Goal: Task Accomplishment & Management: Manage account settings

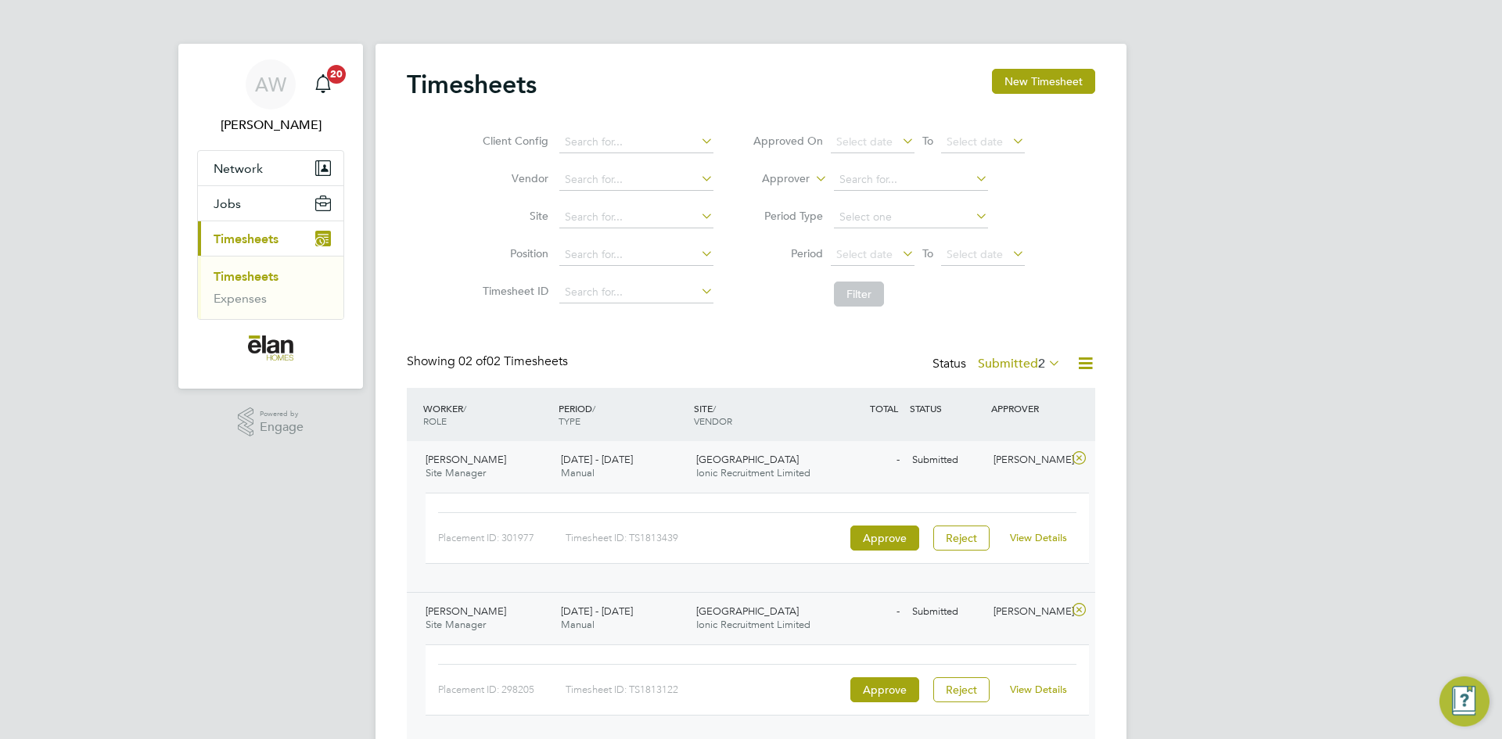
scroll to position [40, 136]
click at [1037, 541] on link "View Details" at bounding box center [1038, 537] width 57 height 13
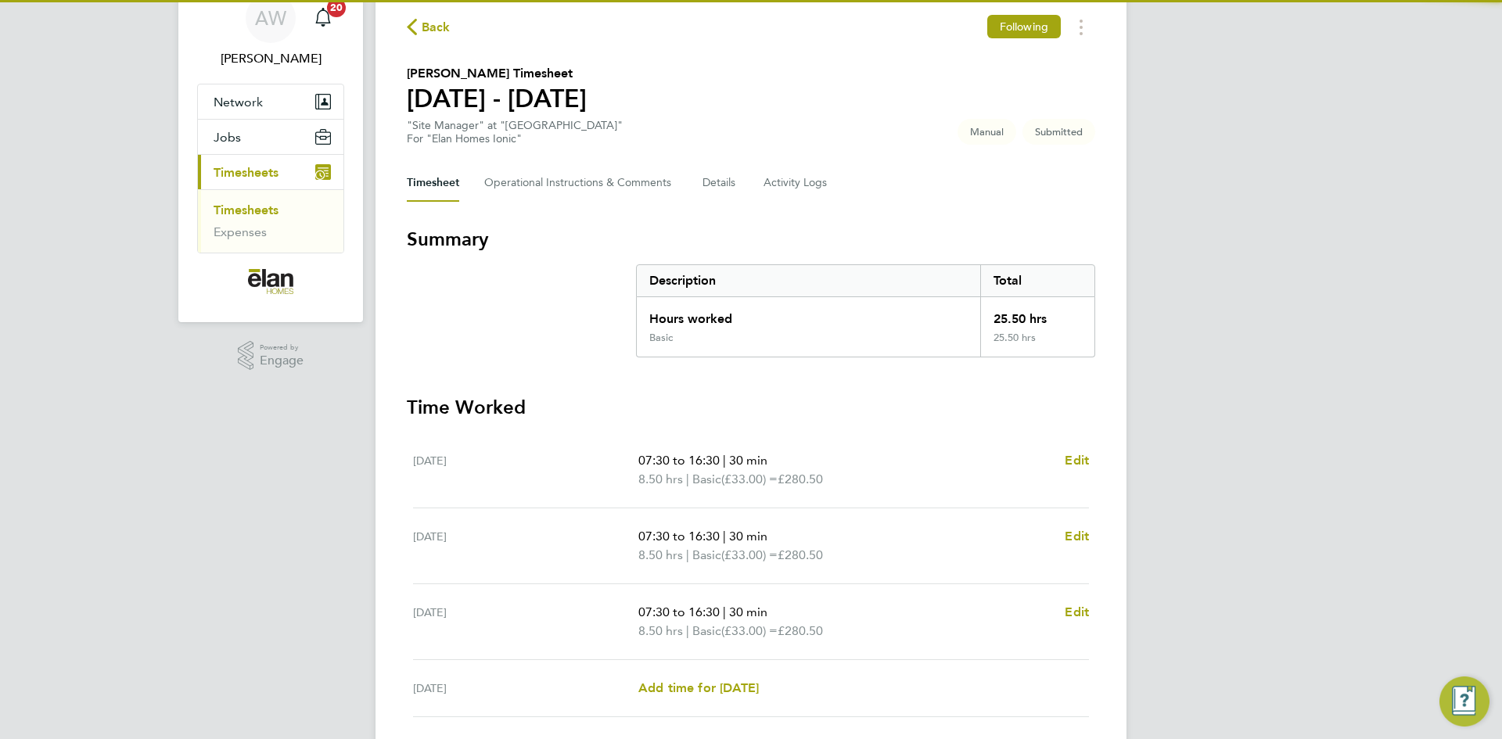
scroll to position [235, 0]
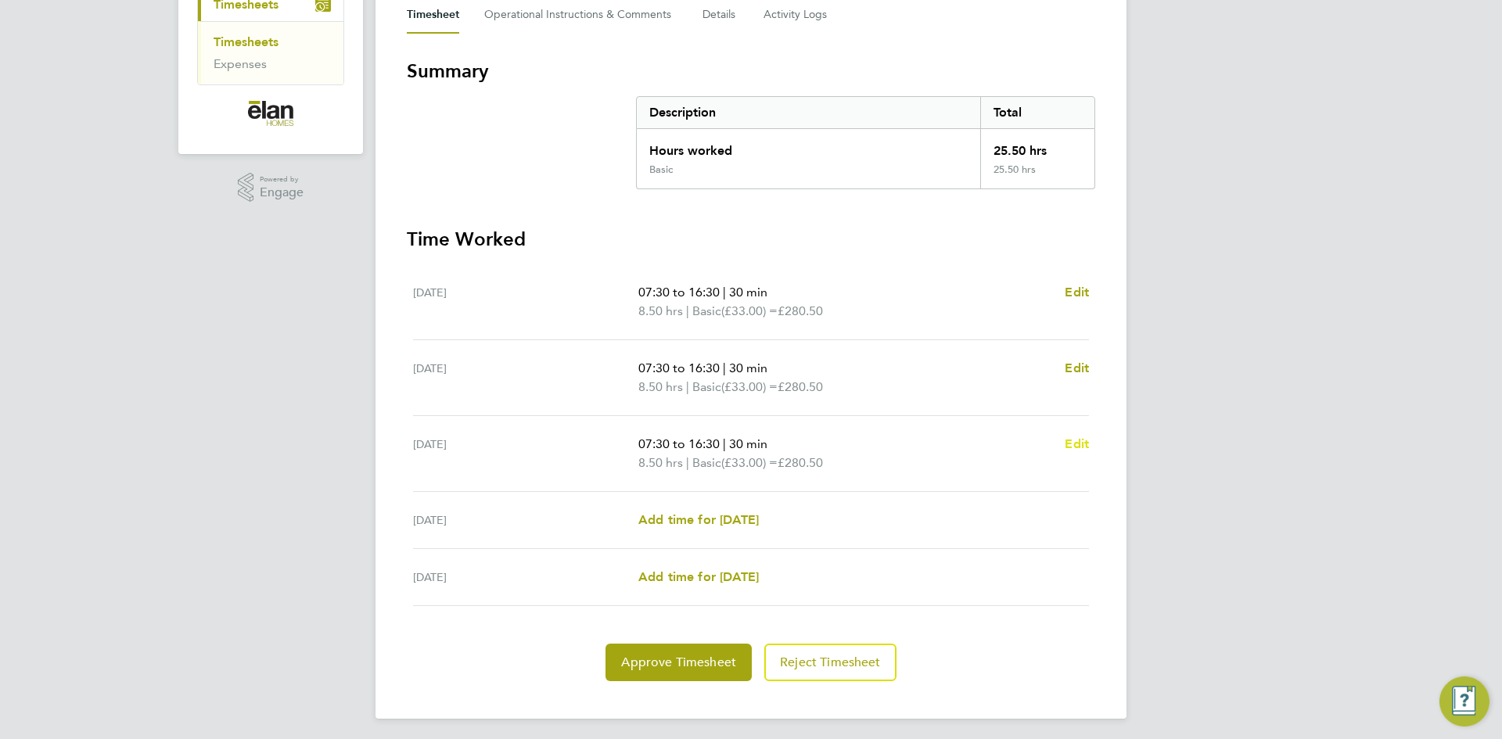
click at [1084, 440] on span "Edit" at bounding box center [1077, 444] width 24 height 15
select select "30"
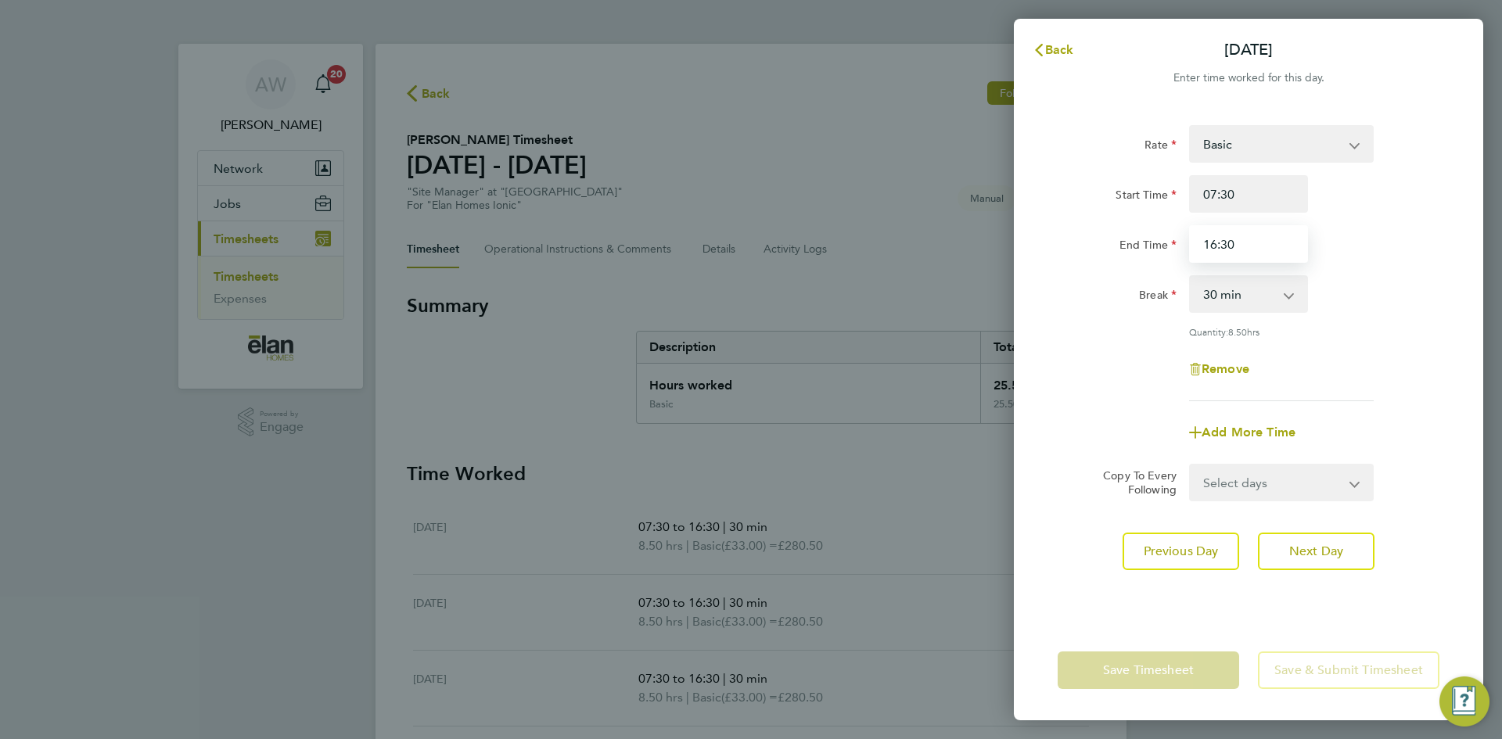
click at [1266, 245] on input "16:30" at bounding box center [1248, 244] width 119 height 38
type input "15:30"
drag, startPoint x: 1416, startPoint y: 389, endPoint x: 1408, endPoint y: 394, distance: 9.6
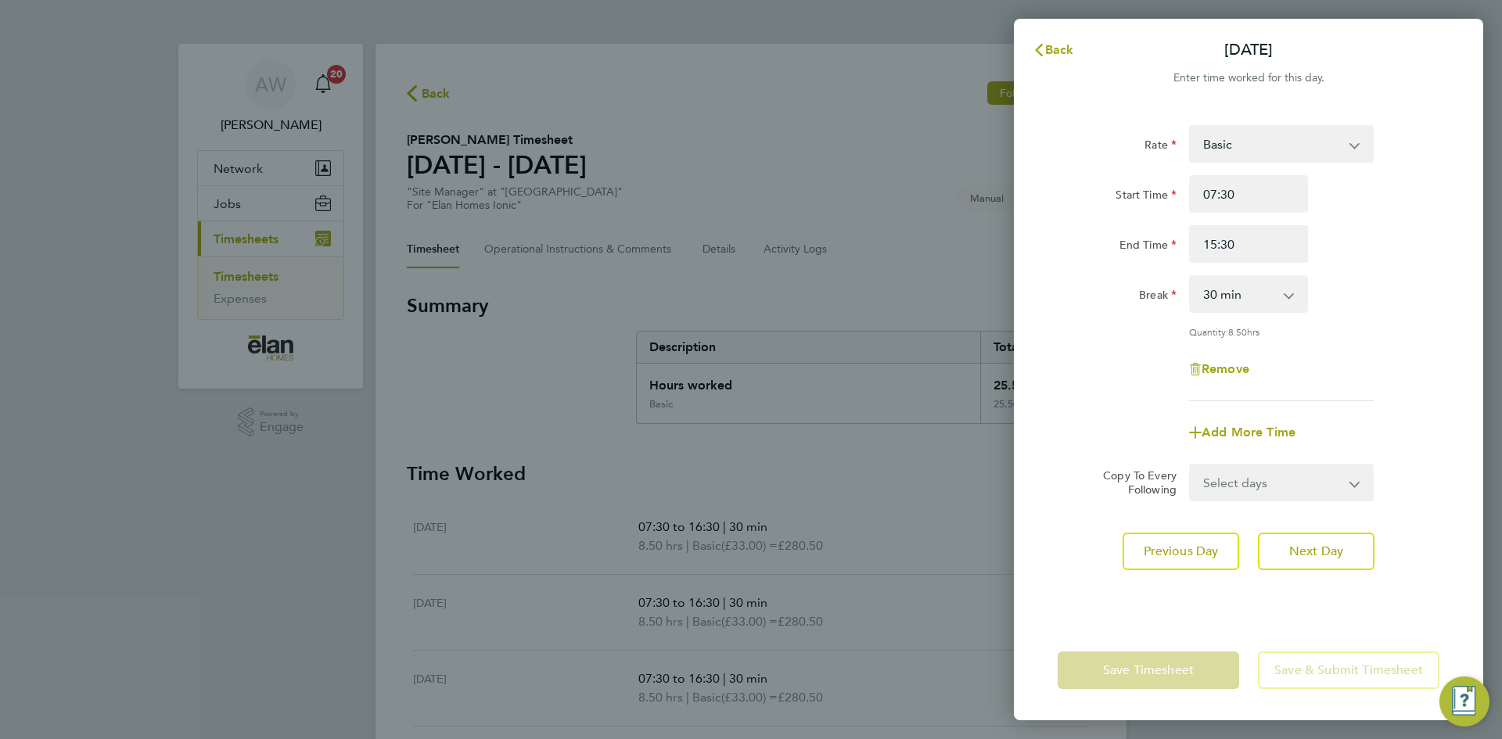
click at [1416, 389] on div "Rate Basic Start Time 07:30 End Time 15:30 Break 0 min 15 min 30 min 45 min 60 …" at bounding box center [1249, 263] width 382 height 276
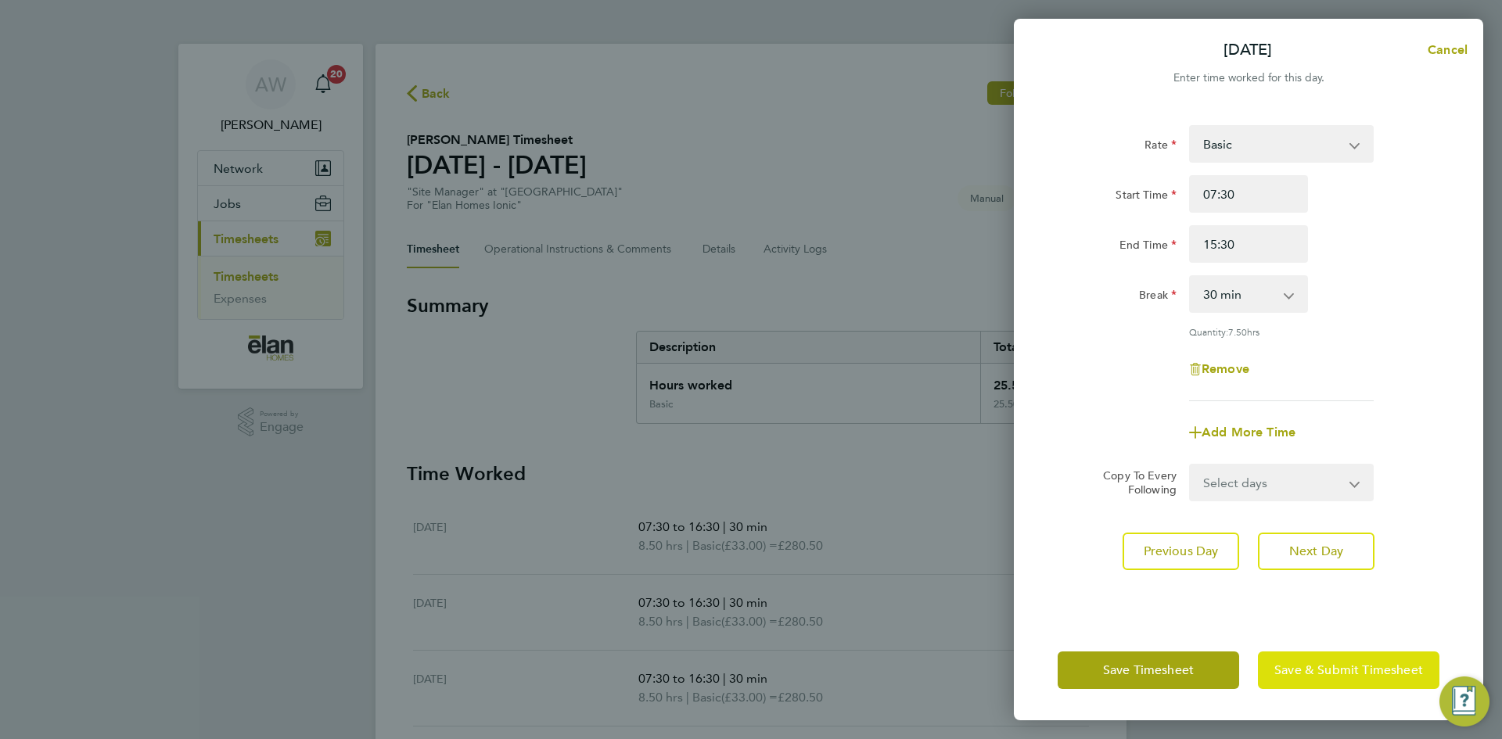
click at [1326, 668] on span "Save & Submit Timesheet" at bounding box center [1349, 671] width 149 height 16
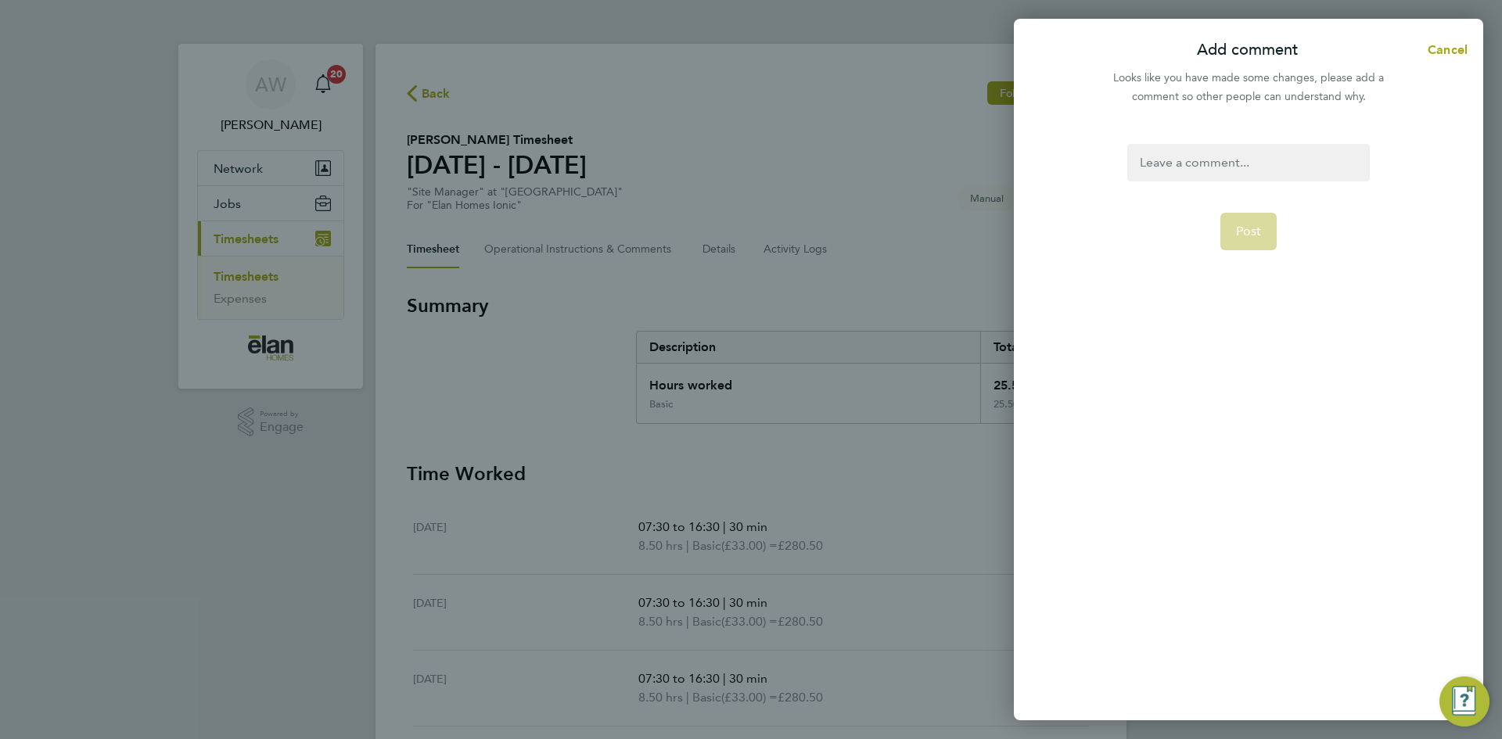
click at [1234, 170] on div at bounding box center [1249, 163] width 242 height 38
click at [1235, 272] on button "Post" at bounding box center [1249, 269] width 57 height 38
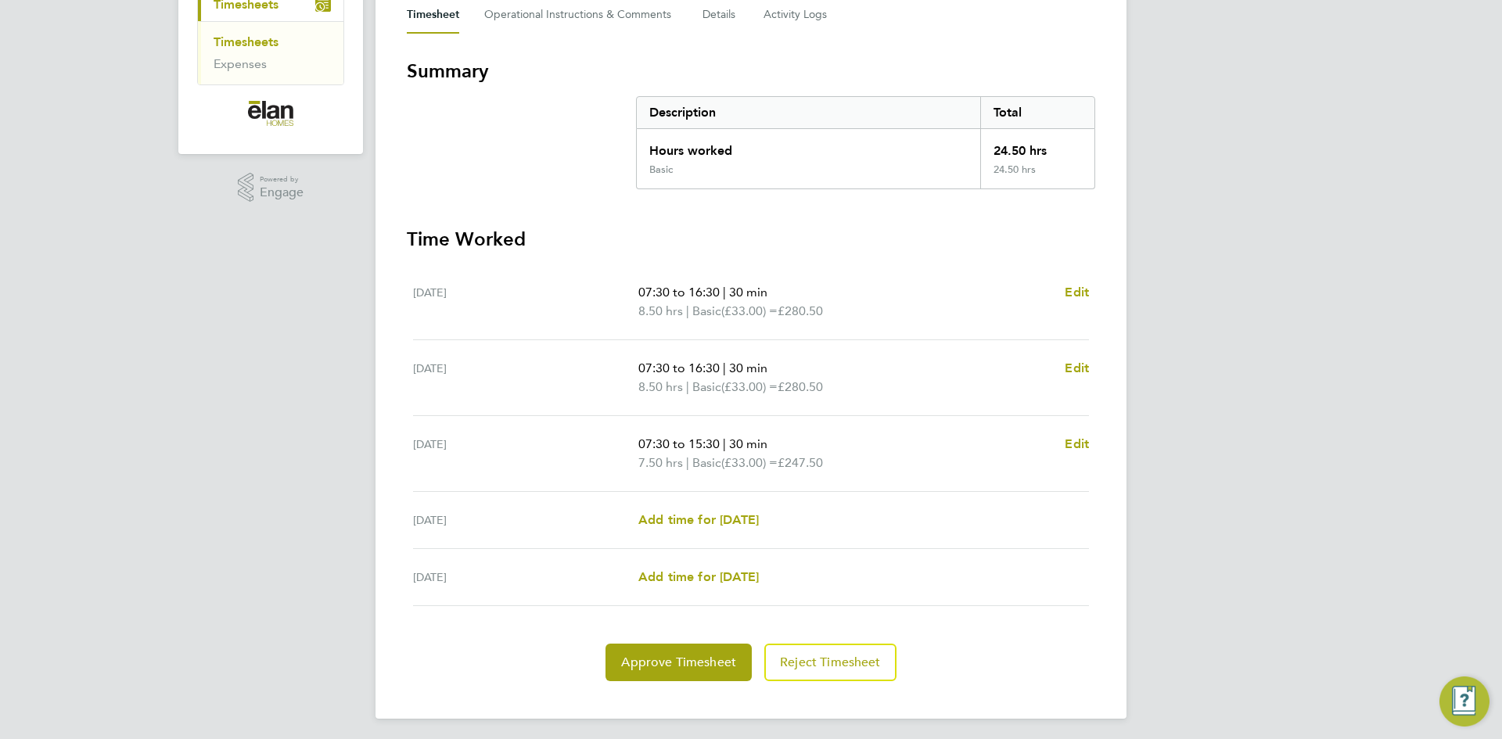
scroll to position [239, 0]
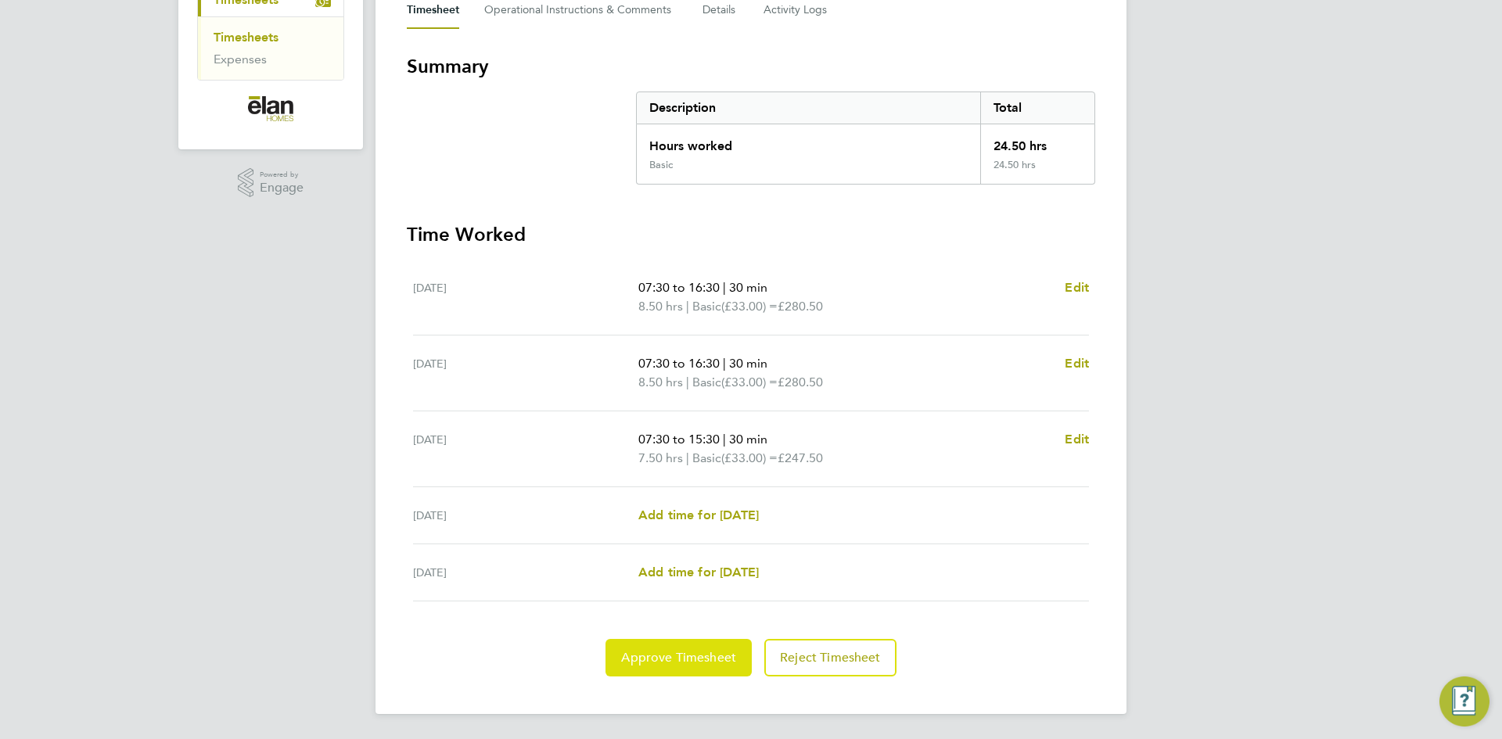
click at [700, 662] on span "Approve Timesheet" at bounding box center [678, 658] width 115 height 16
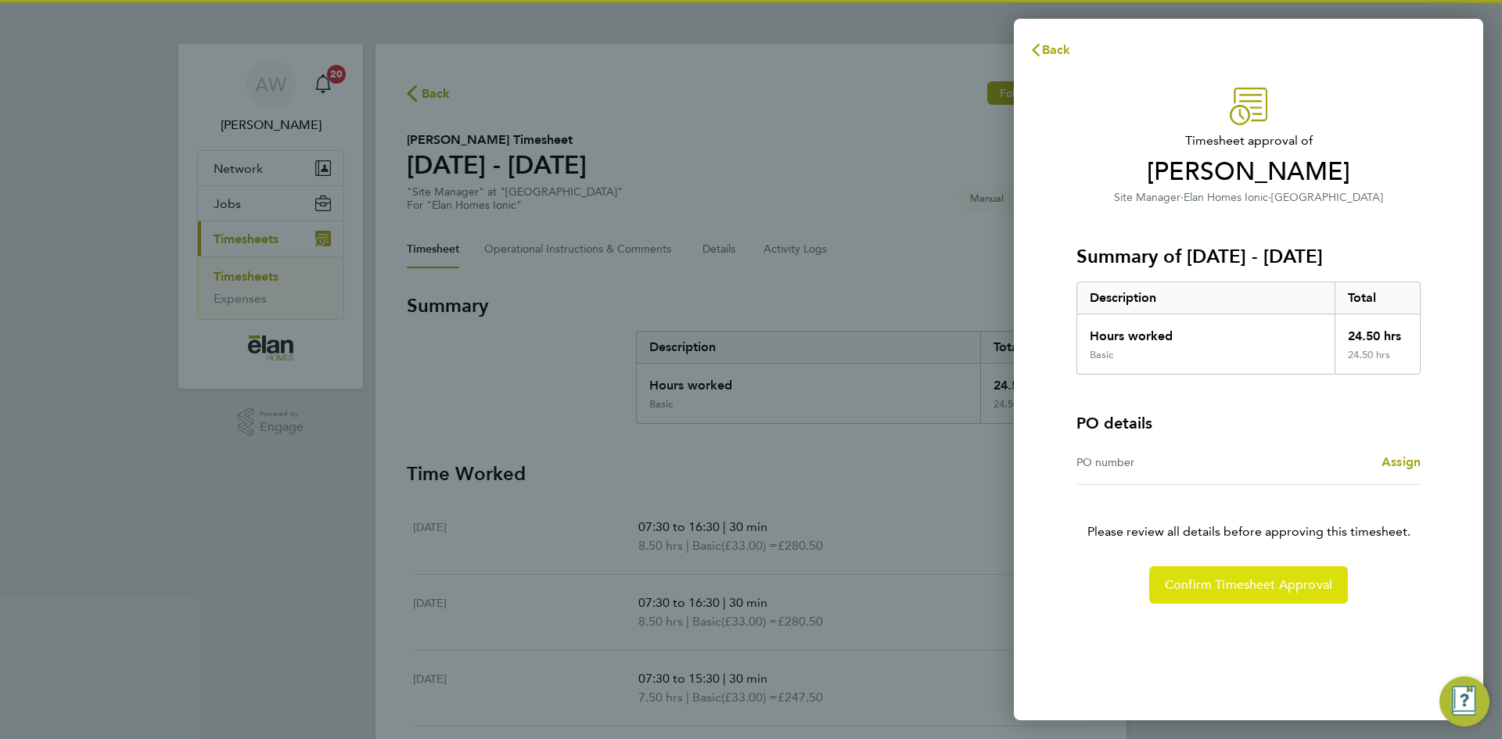
click at [1206, 588] on span "Confirm Timesheet Approval" at bounding box center [1248, 585] width 167 height 16
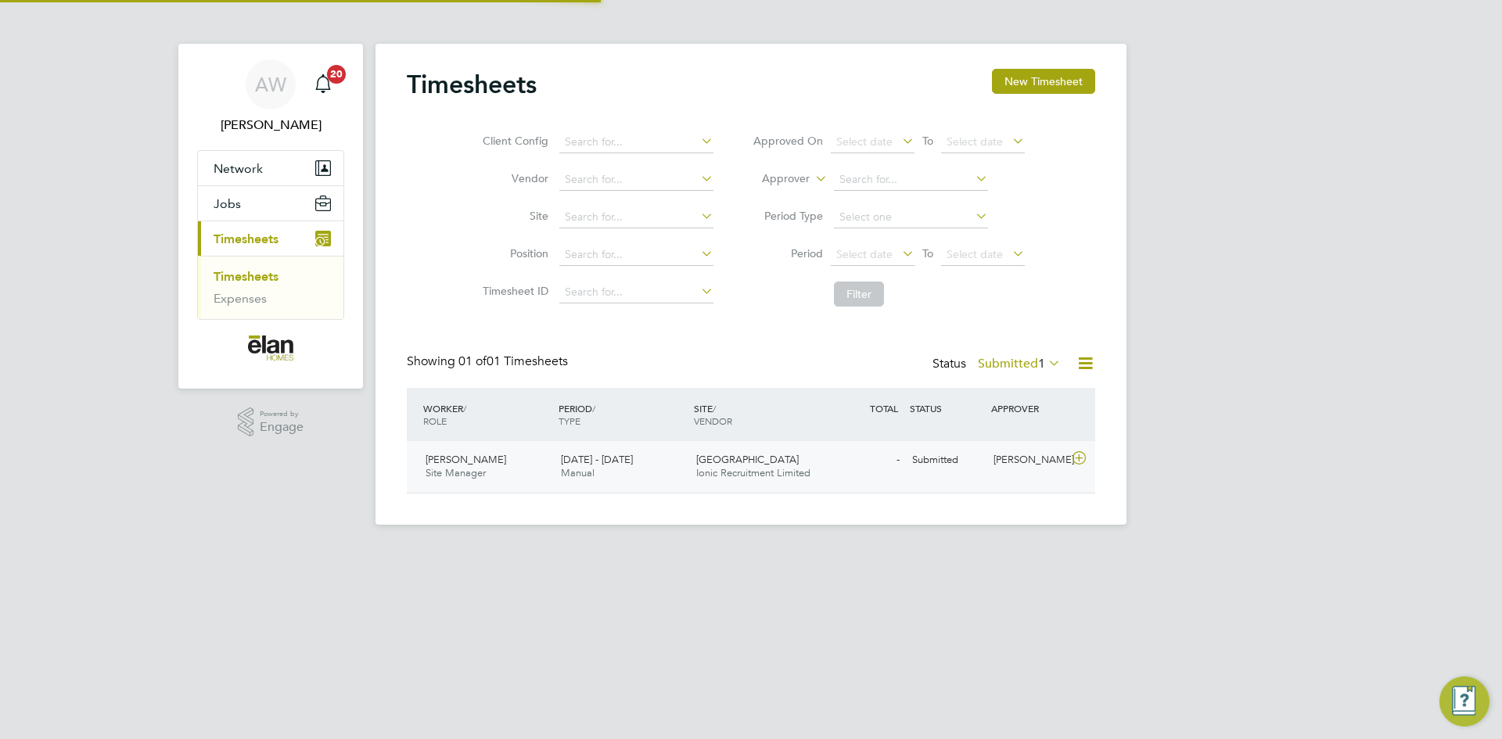
scroll to position [40, 136]
click at [1088, 458] on icon at bounding box center [1080, 458] width 20 height 13
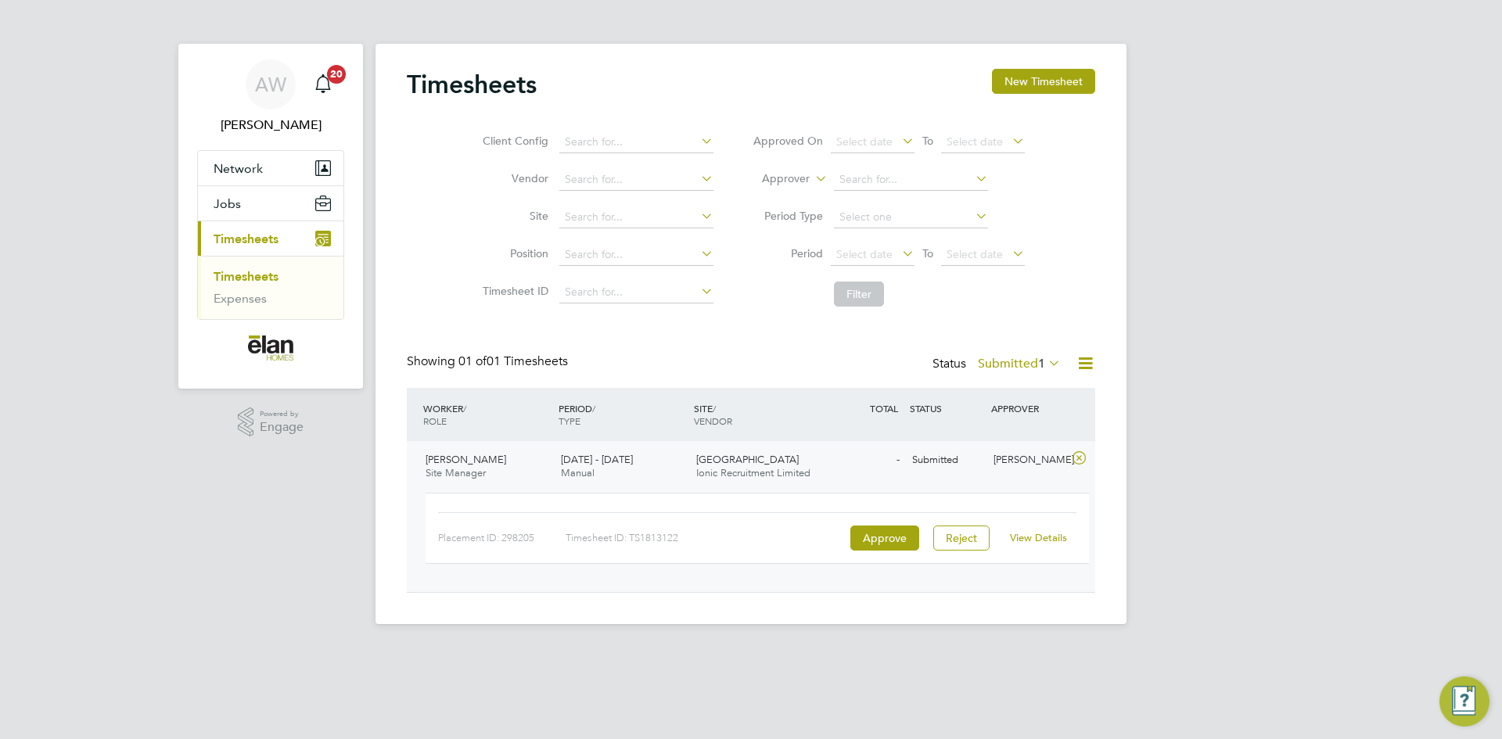
click at [1041, 540] on link "View Details" at bounding box center [1038, 537] width 57 height 13
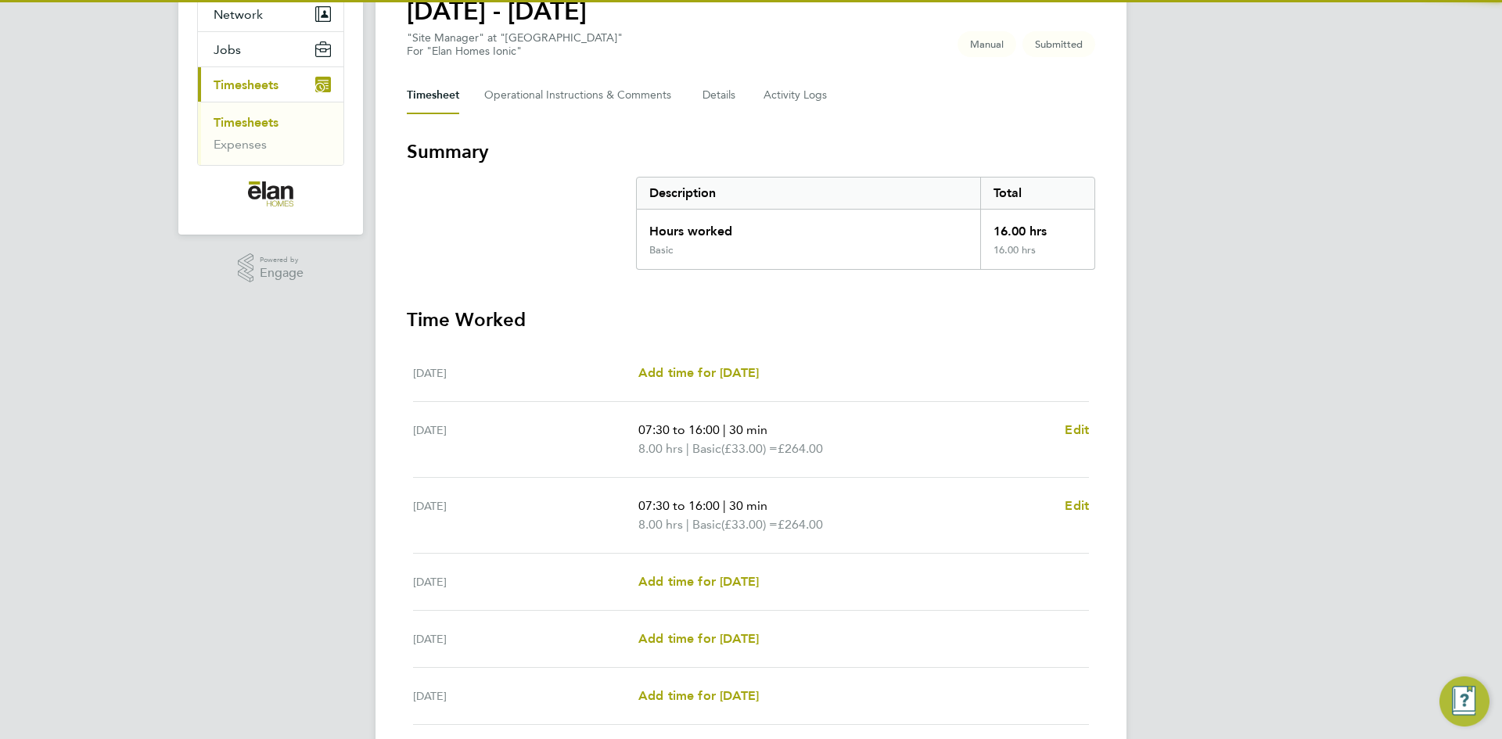
scroll to position [156, 0]
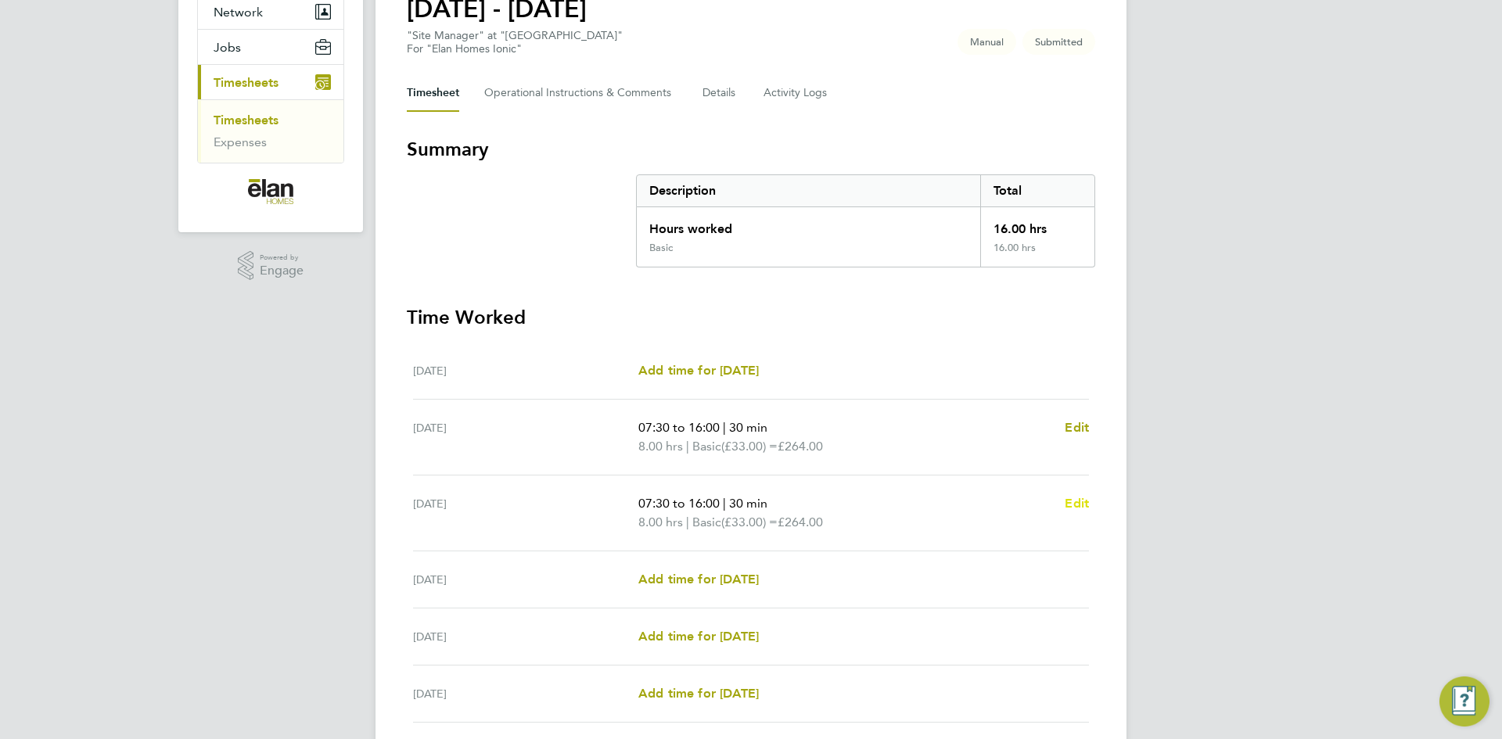
click at [1080, 504] on span "Edit" at bounding box center [1077, 503] width 24 height 15
select select "30"
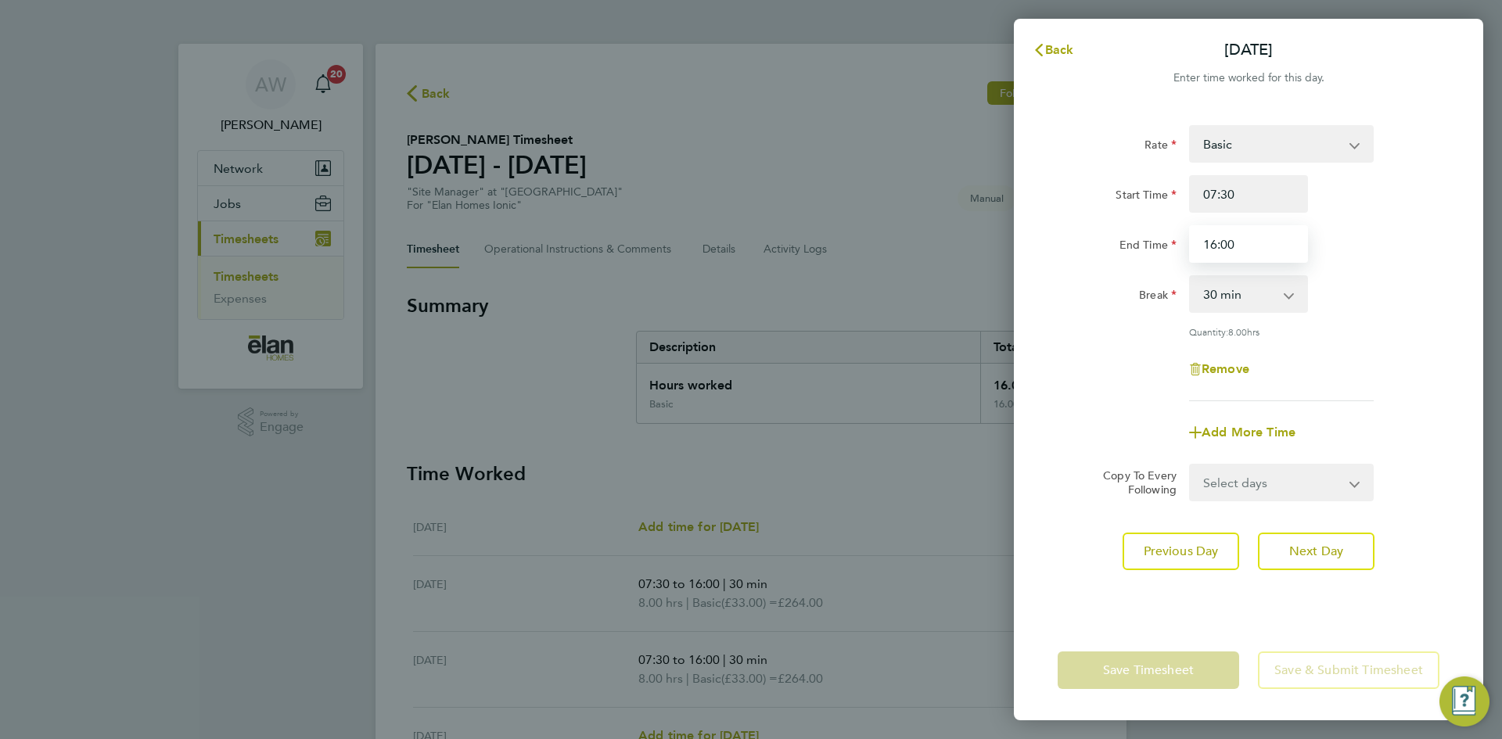
click at [1253, 248] on input "16:00" at bounding box center [1248, 244] width 119 height 38
type input "15:30"
click at [1349, 420] on div "Add More Time" at bounding box center [1249, 433] width 394 height 38
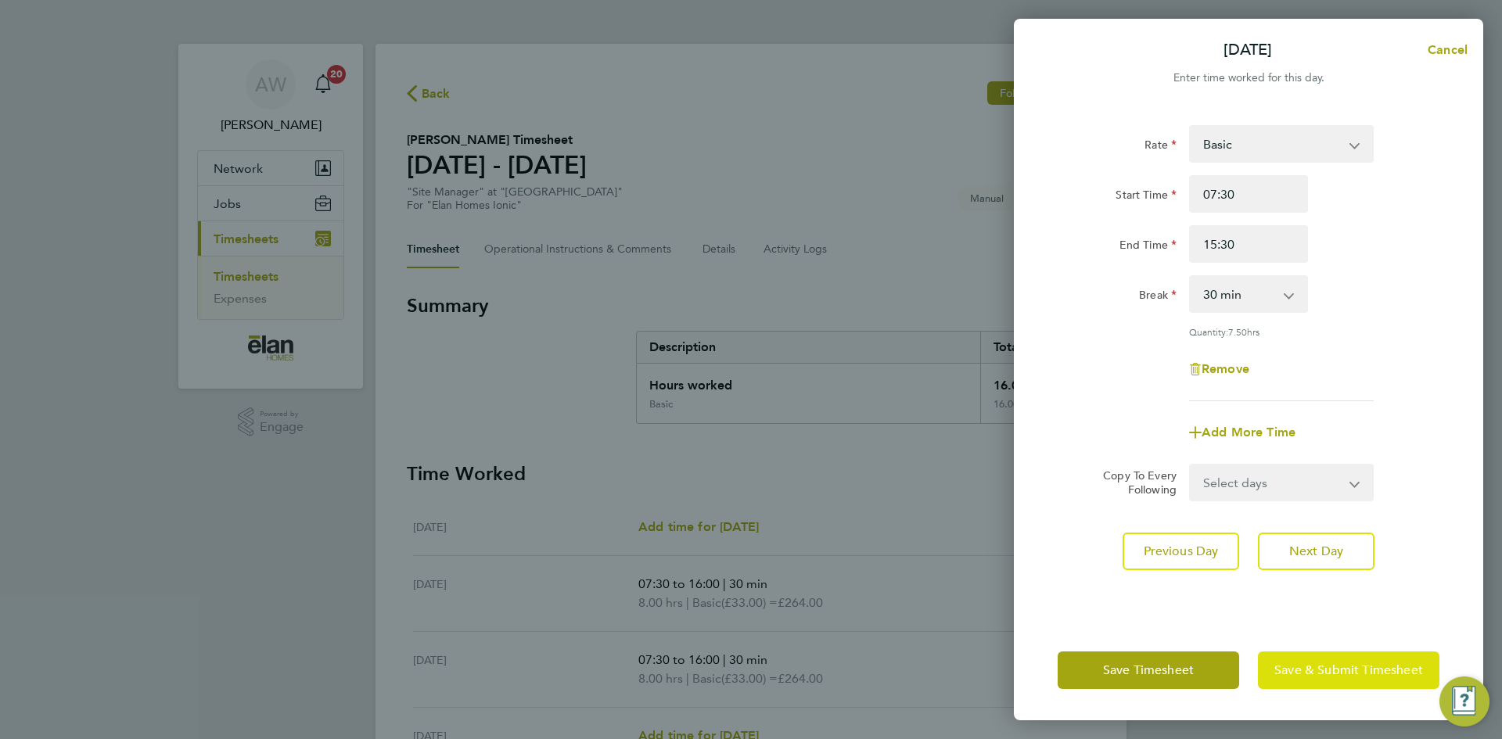
click at [1315, 673] on span "Save & Submit Timesheet" at bounding box center [1349, 671] width 149 height 16
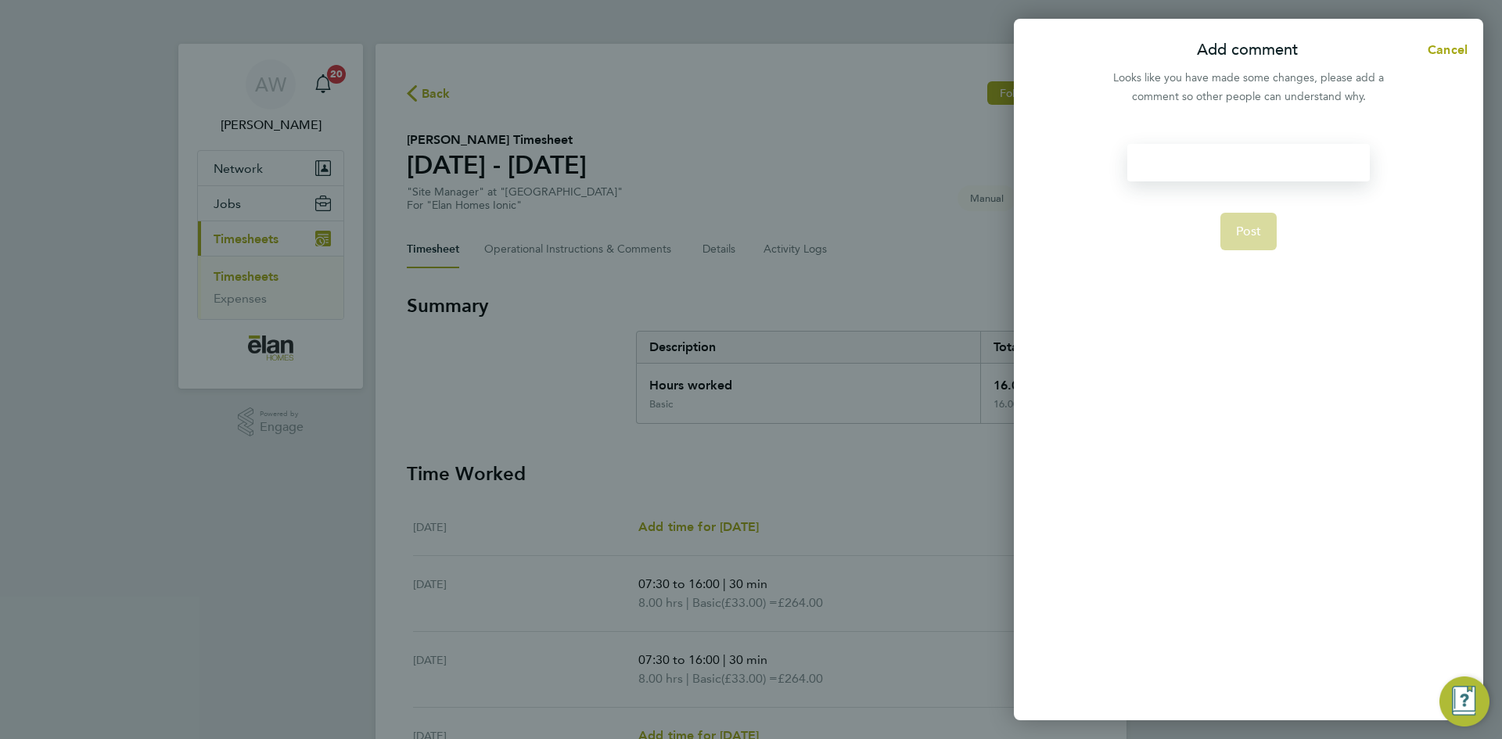
click at [1209, 153] on div at bounding box center [1249, 163] width 242 height 38
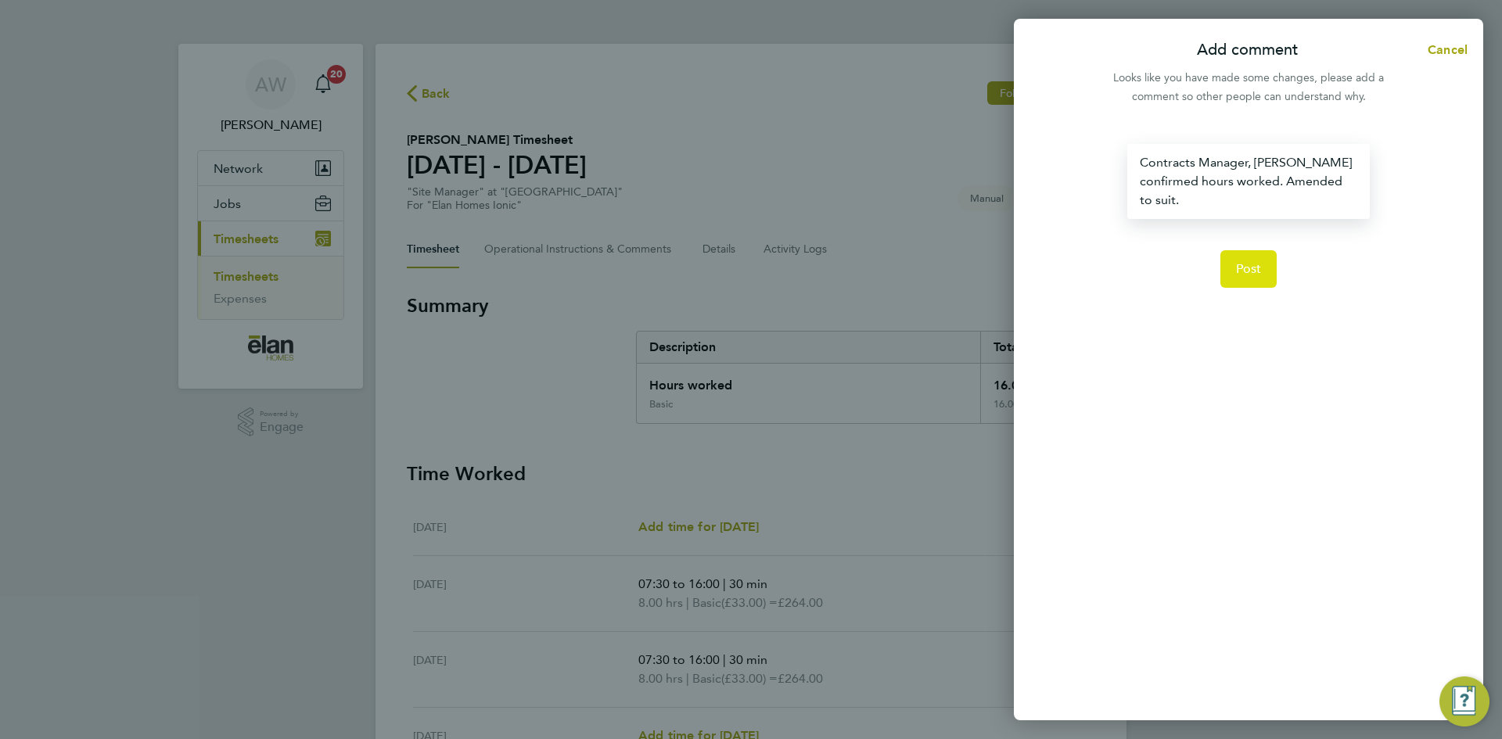
click at [1234, 254] on button "Post" at bounding box center [1249, 269] width 57 height 38
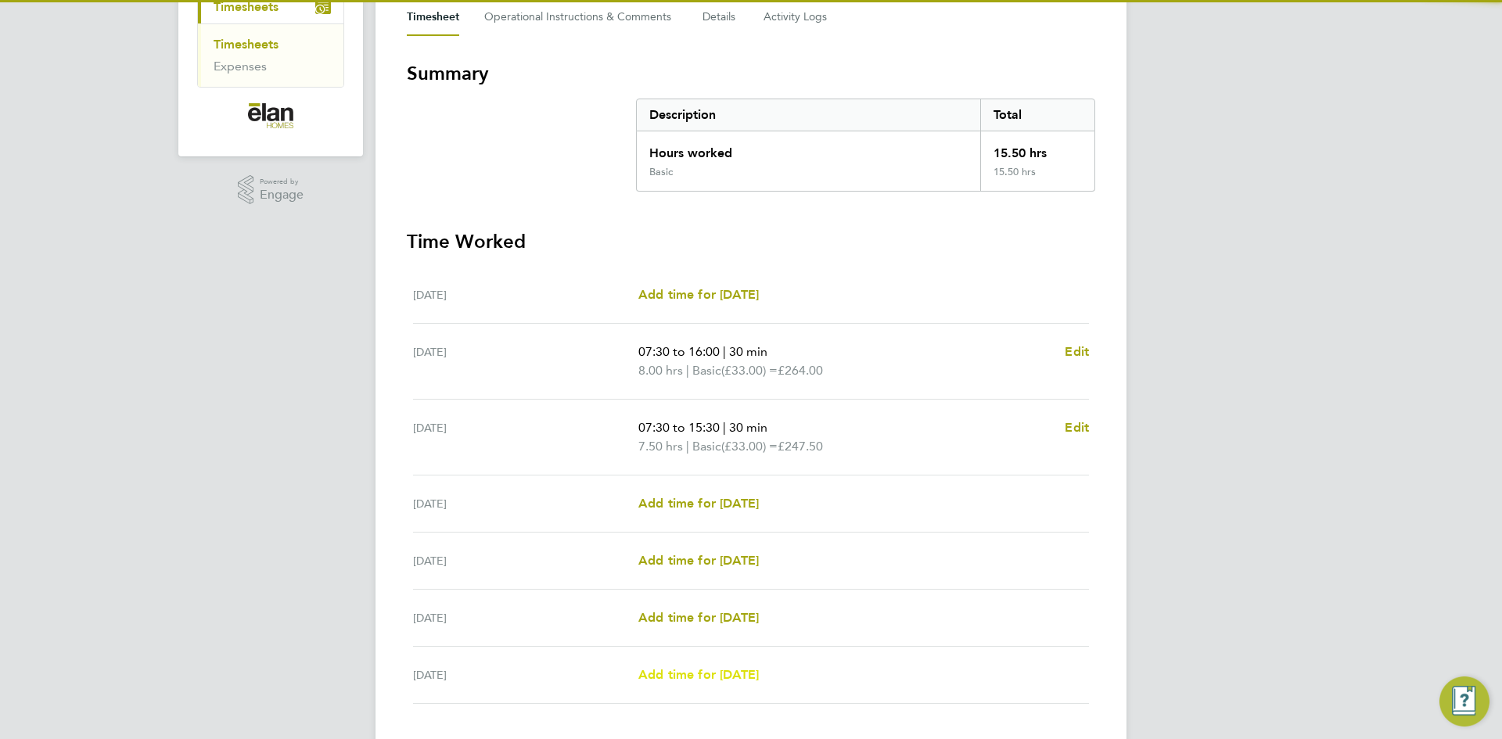
scroll to position [335, 0]
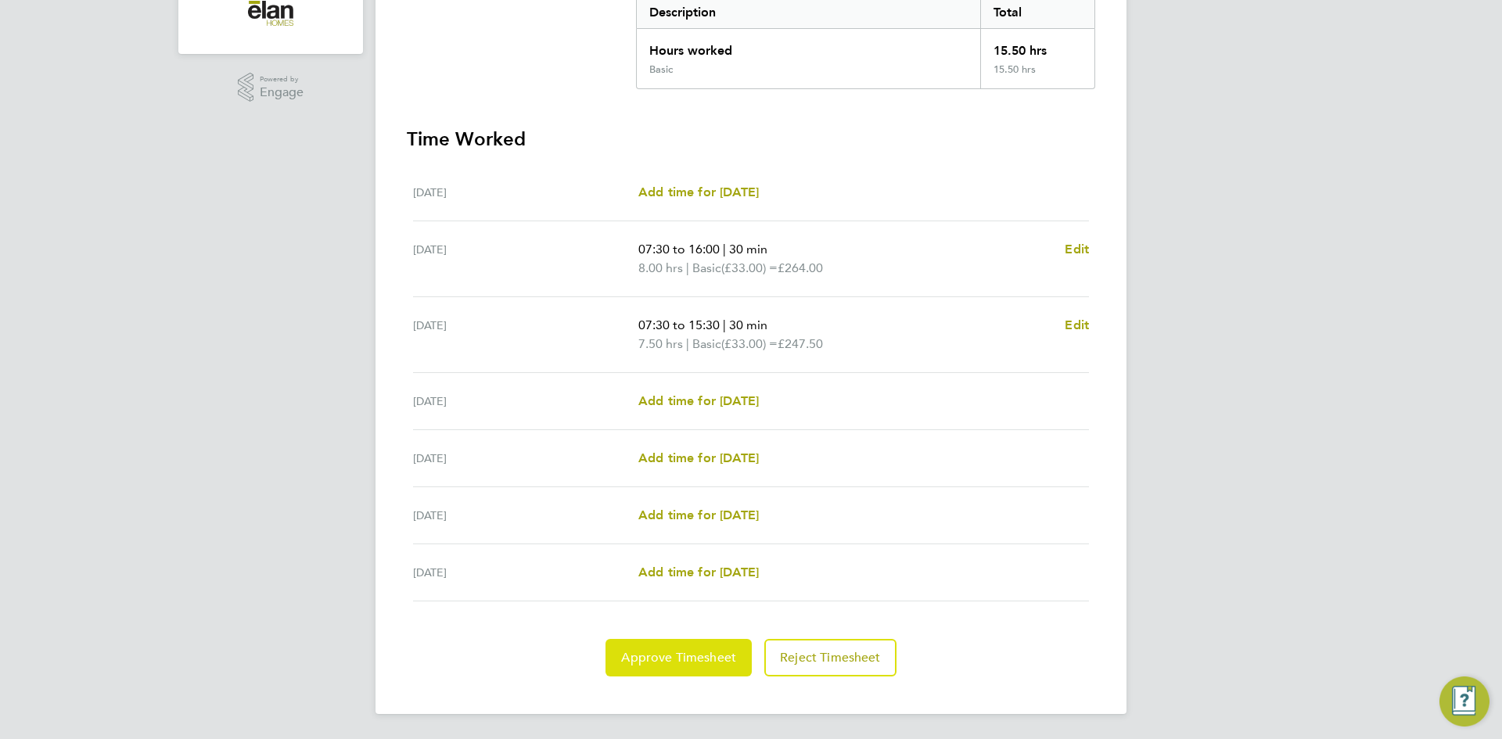
click at [689, 640] on button "Approve Timesheet" at bounding box center [679, 658] width 146 height 38
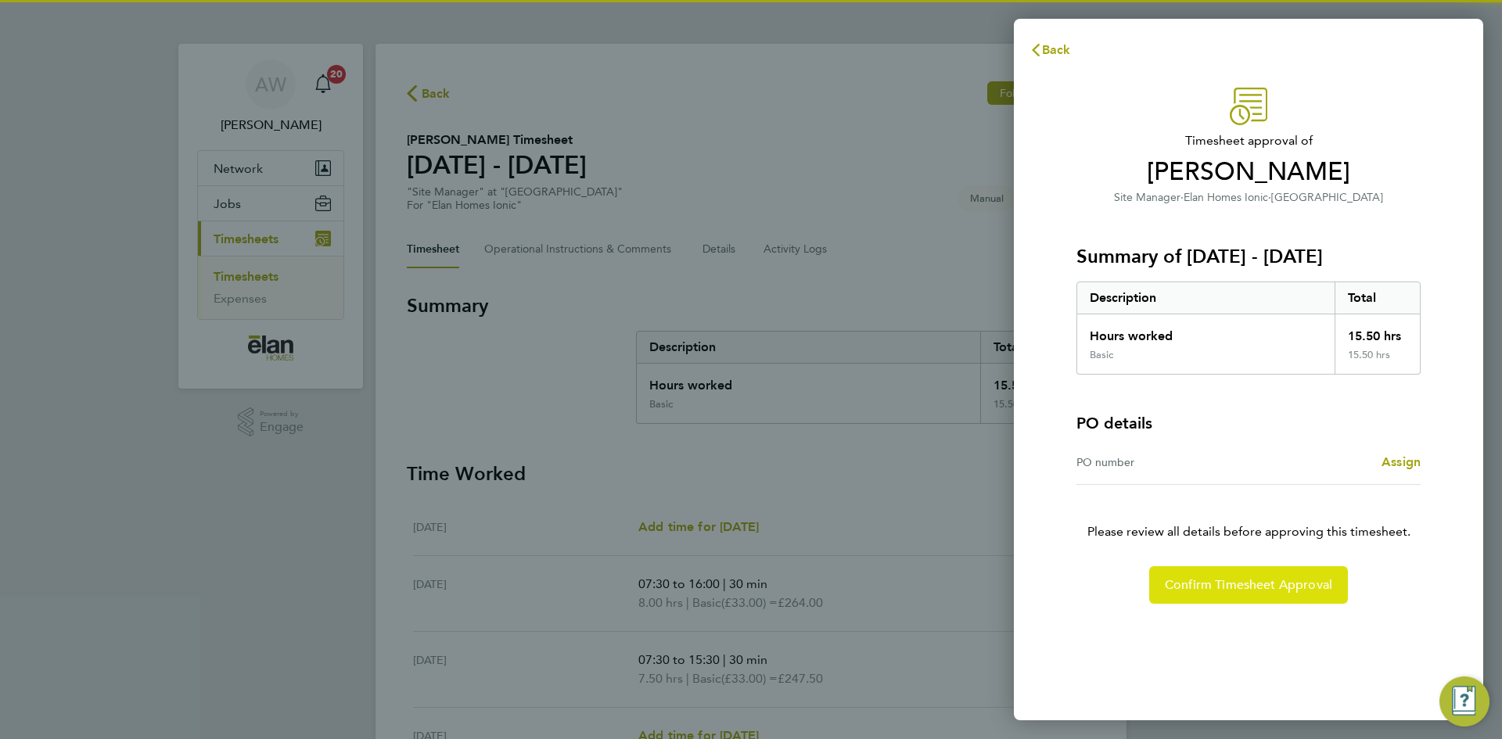
click at [1219, 588] on span "Confirm Timesheet Approval" at bounding box center [1248, 585] width 167 height 16
